Goal: Information Seeking & Learning: Understand process/instructions

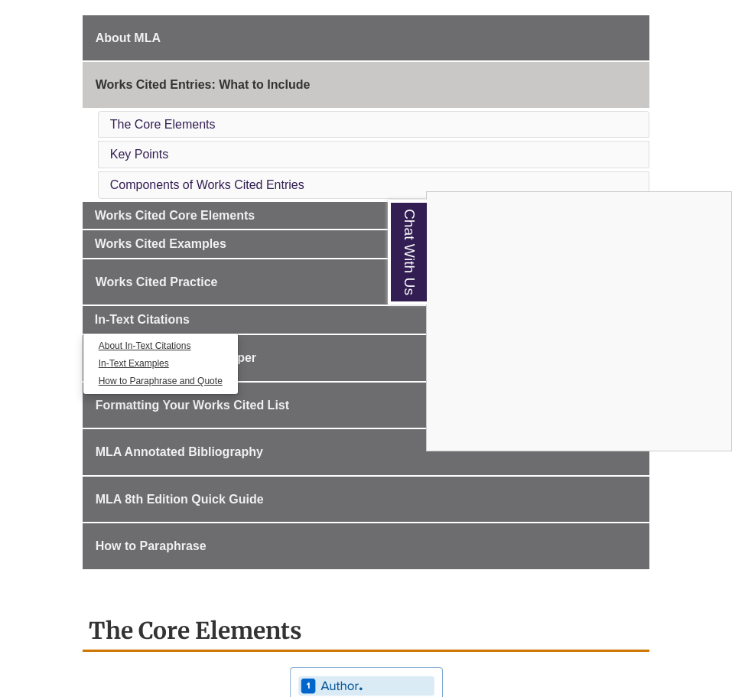
scroll to position [426, 0]
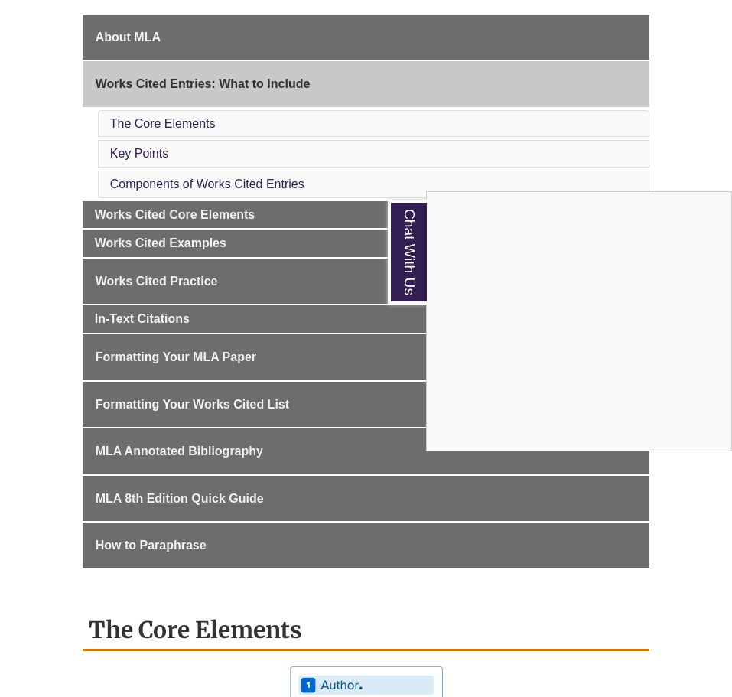
click at [219, 357] on div "Chat With Us" at bounding box center [366, 348] width 732 height 697
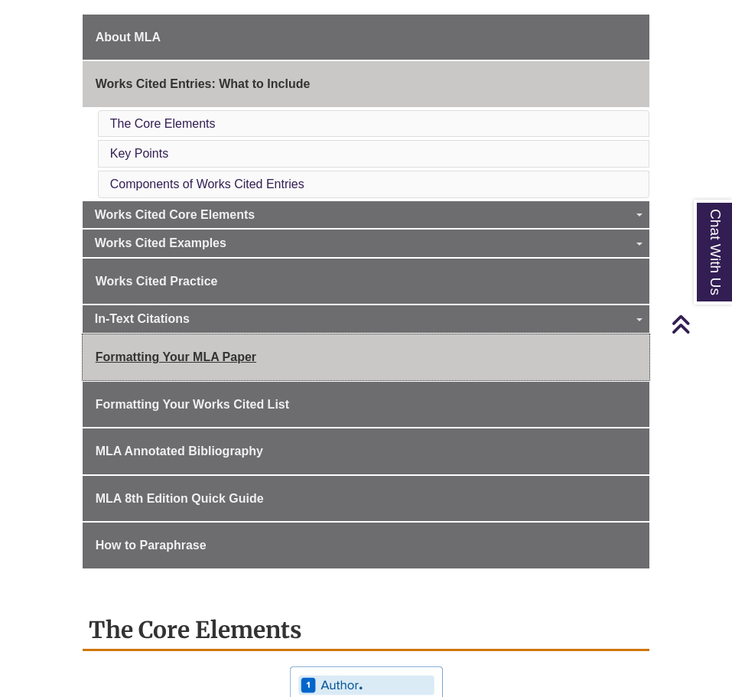
click at [229, 356] on span "Formatting Your MLA Paper" at bounding box center [176, 356] width 161 height 13
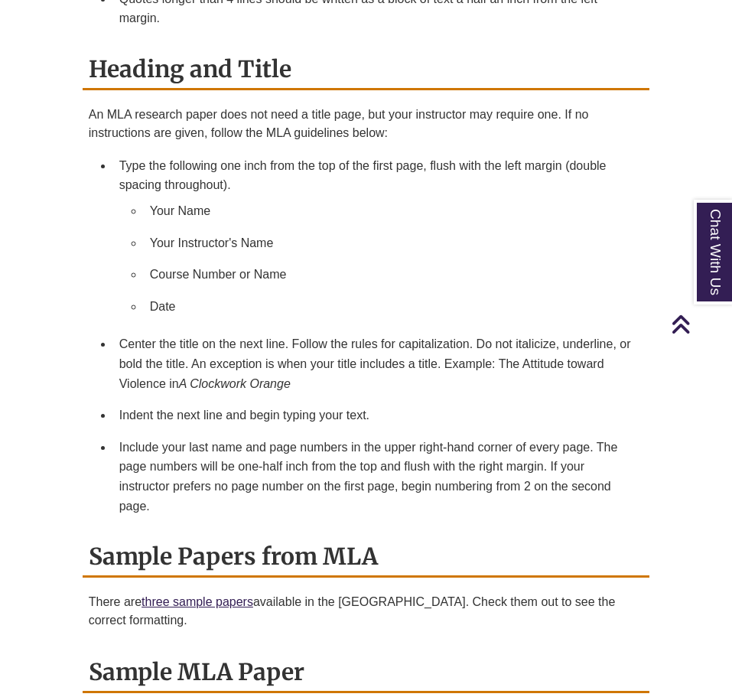
scroll to position [1410, 0]
click at [194, 297] on li "Date" at bounding box center [391, 308] width 494 height 32
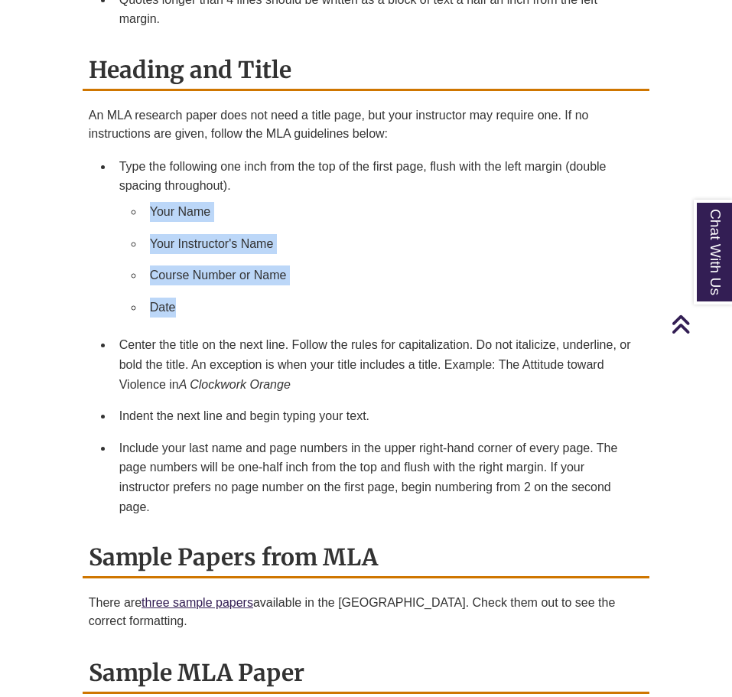
drag, startPoint x: 184, startPoint y: 293, endPoint x: 131, endPoint y: 184, distance: 120.8
click at [131, 196] on ul "Your Name Your Instructor's Name Course Number or Name Date" at bounding box center [378, 259] width 519 height 127
copy ul "Your Name Your Instructor's Name Course Number or Name Date"
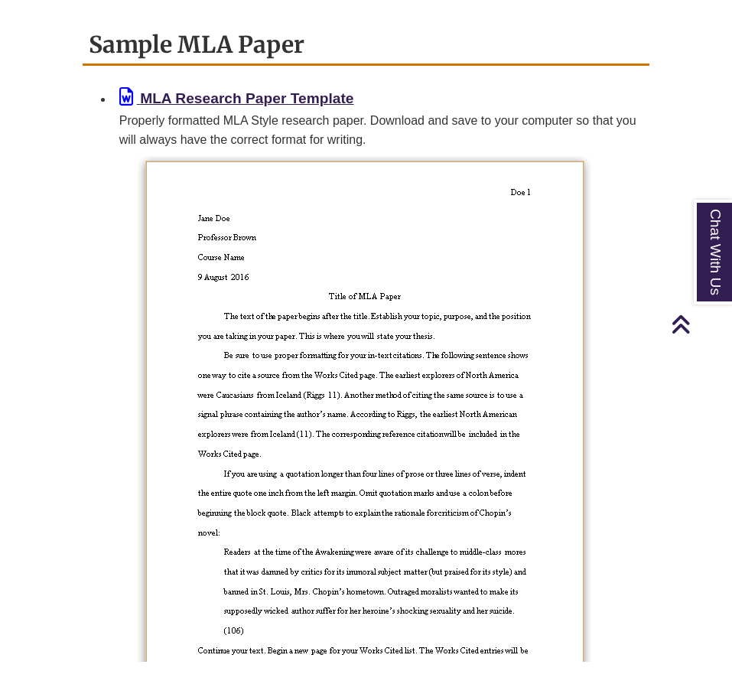
scroll to position [2011, 0]
